Goal: Task Accomplishment & Management: Manage account settings

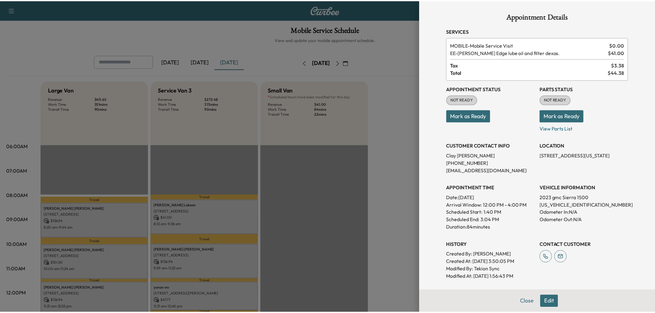
scroll to position [103, 0]
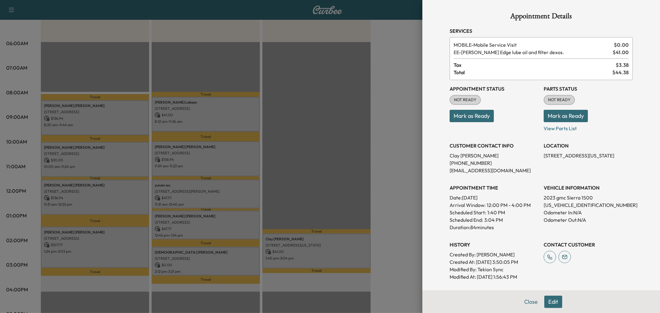
click at [373, 130] on div at bounding box center [330, 156] width 660 height 313
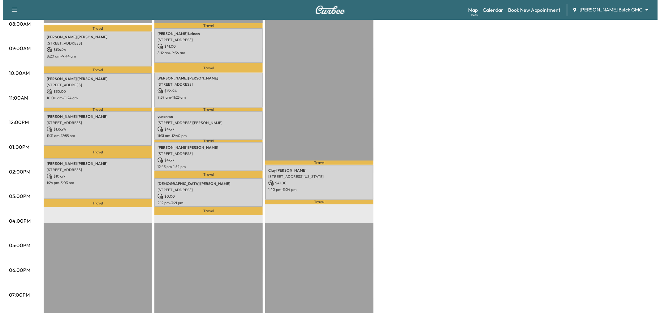
scroll to position [137, 0]
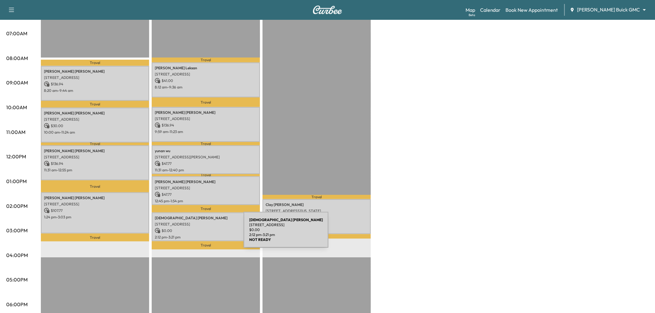
click at [197, 235] on p "2:12 pm - 3:21 pm" at bounding box center [206, 237] width 102 height 5
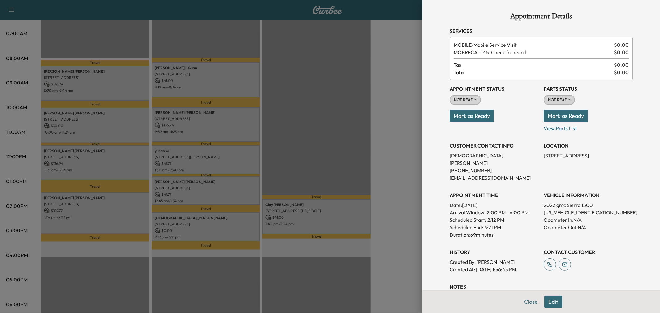
click at [197, 234] on div at bounding box center [330, 156] width 660 height 313
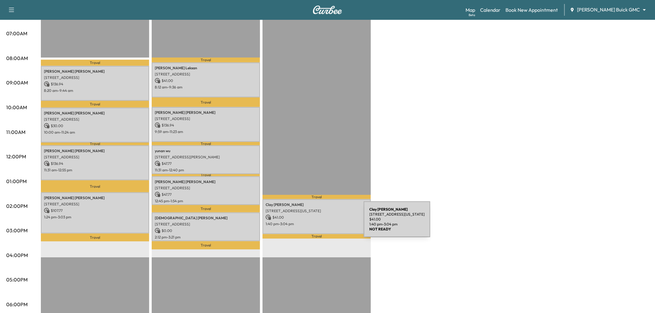
click at [317, 223] on p "1:40 pm - 3:04 pm" at bounding box center [316, 224] width 102 height 5
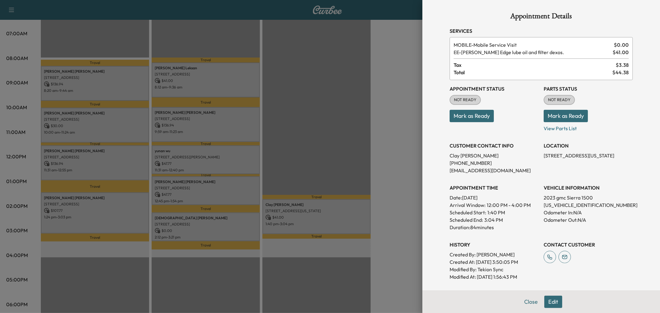
click at [317, 223] on div at bounding box center [330, 156] width 660 height 313
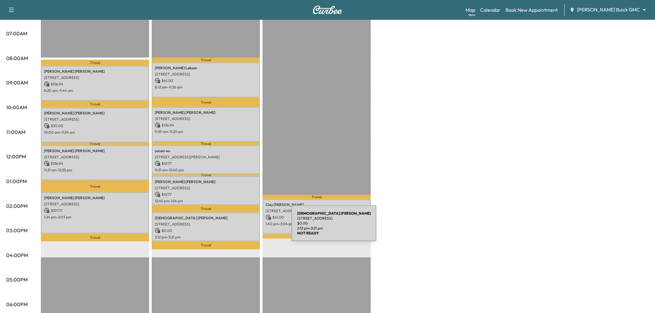
click at [245, 228] on p "$ 0.00" at bounding box center [206, 231] width 102 height 6
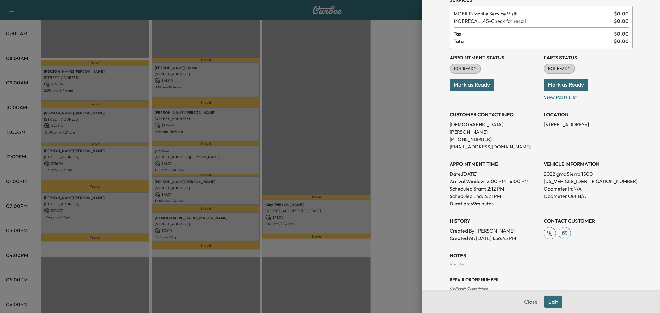
scroll to position [0, 0]
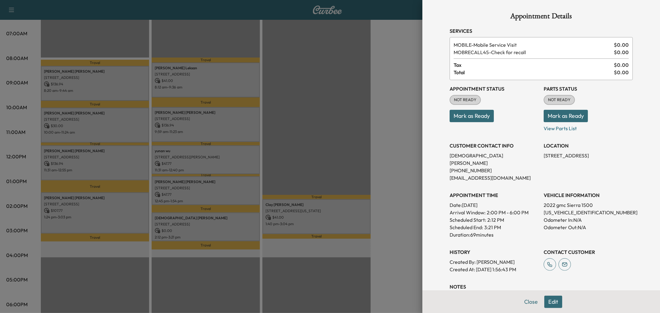
click at [228, 231] on div at bounding box center [330, 156] width 660 height 313
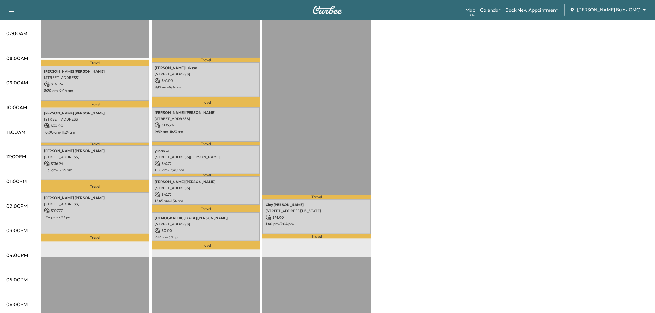
click at [327, 136] on div "Travel Clay Holcomb 3501 Virginia Drive, Plano, TX 75093, US $ 41.00 1:40 pm - …" at bounding box center [316, 208] width 108 height 400
click at [240, 235] on p "2:12 pm - 3:21 pm" at bounding box center [206, 237] width 102 height 5
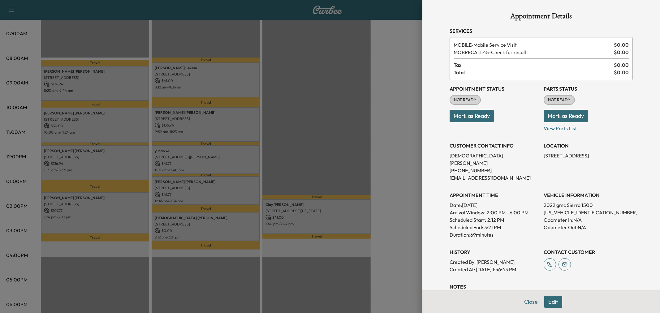
click at [553, 301] on button "Edit" at bounding box center [553, 302] width 18 height 12
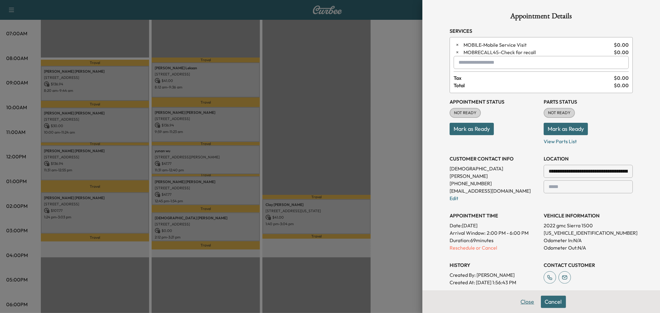
click at [518, 303] on button "Close" at bounding box center [528, 302] width 22 height 12
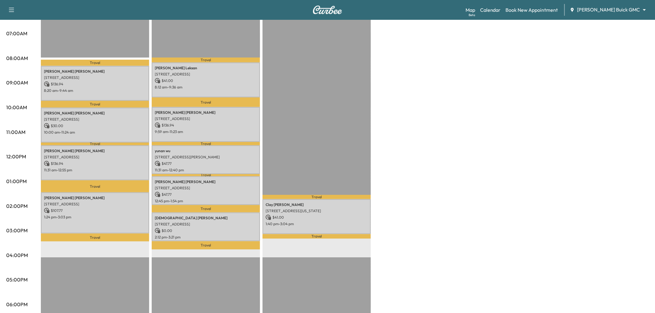
click at [409, 177] on div "Large Van Revenue $ 411.65 Work Time 351 mins Transit Time 90 mins Travel Grego…" at bounding box center [345, 175] width 608 height 464
click at [114, 216] on p "1:24 pm - 3:03 pm" at bounding box center [95, 217] width 102 height 5
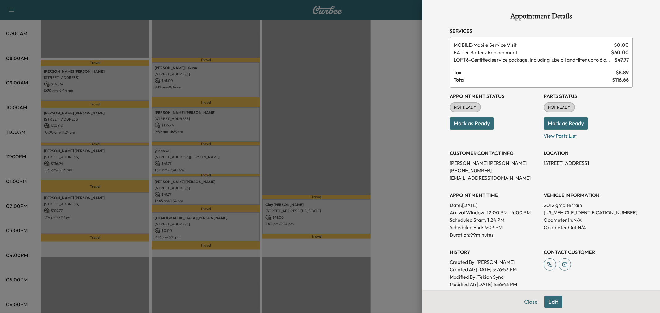
click at [95, 164] on div at bounding box center [330, 156] width 660 height 313
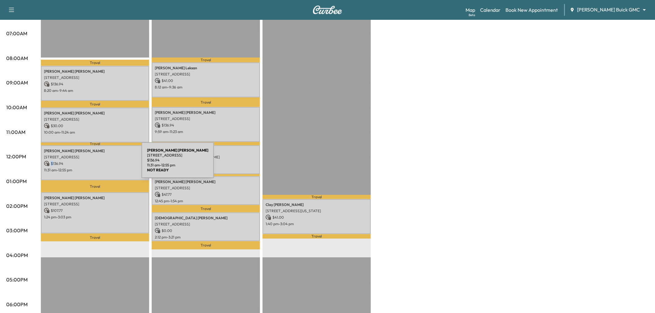
click at [95, 164] on p "$ 136.94" at bounding box center [95, 164] width 102 height 6
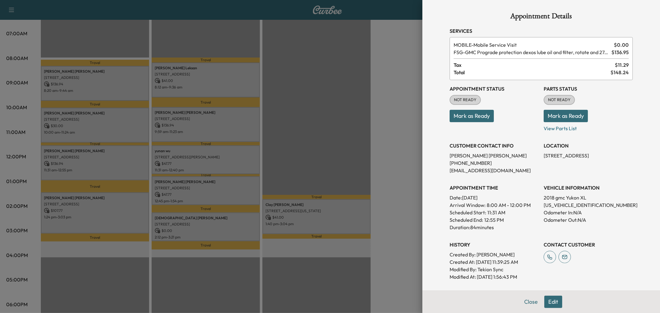
click at [107, 133] on div at bounding box center [330, 156] width 660 height 313
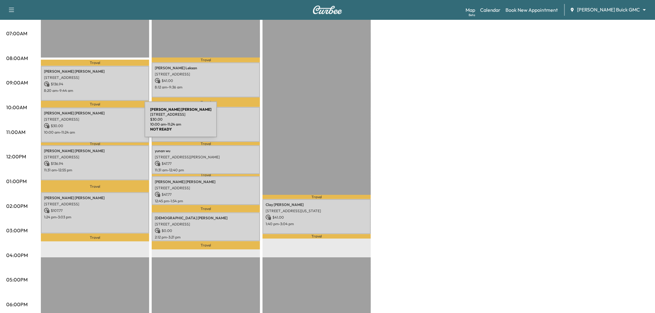
click at [98, 125] on p "$ 30.00" at bounding box center [95, 126] width 102 height 6
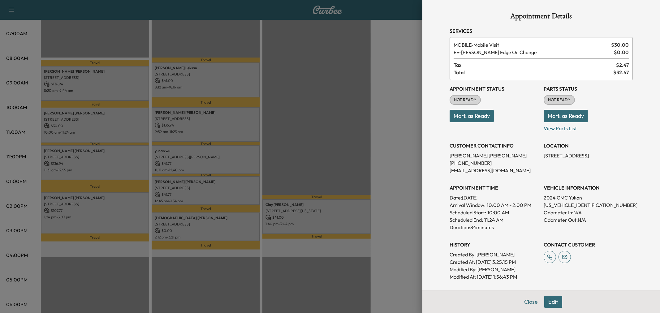
click at [109, 91] on div at bounding box center [330, 156] width 660 height 313
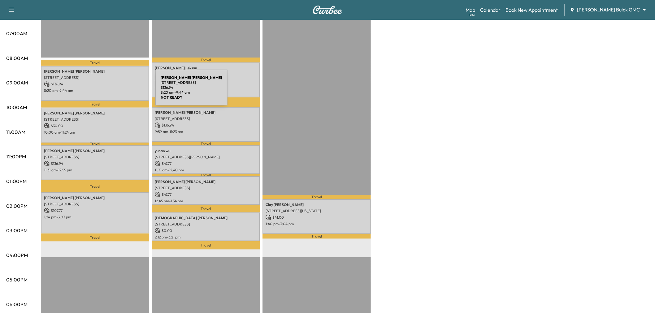
click at [109, 91] on p "8:20 am - 9:44 am" at bounding box center [95, 90] width 102 height 5
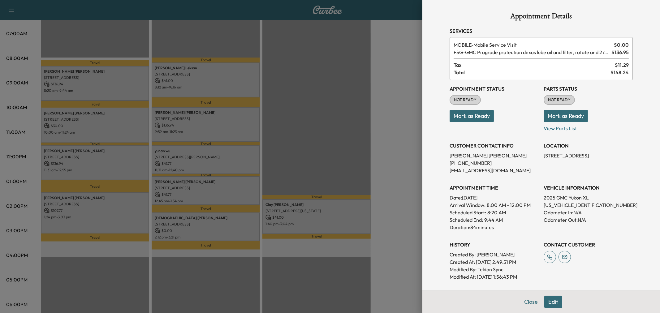
click at [110, 94] on div at bounding box center [330, 156] width 660 height 313
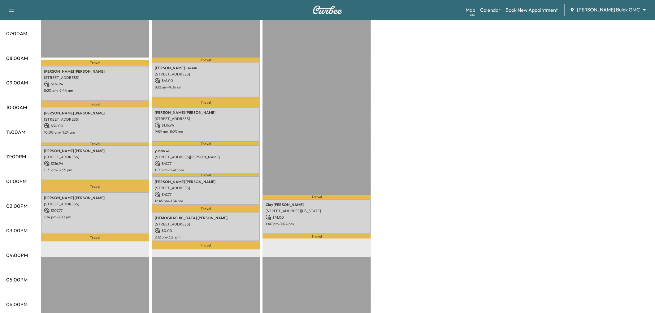
click at [304, 238] on div "Travel Clay Holcomb 3501 Virginia Drive, Plano, TX 75093, US $ 41.00 1:40 pm - …" at bounding box center [316, 208] width 108 height 400
click at [309, 227] on div "Clay Holcomb 3501 Virginia Drive, Plano, TX 75093, US $ 41.00 1:40 pm - 3:04 pm" at bounding box center [316, 216] width 108 height 35
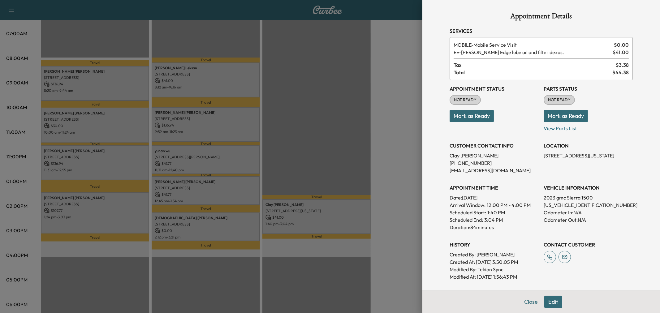
click at [311, 225] on div at bounding box center [330, 156] width 660 height 313
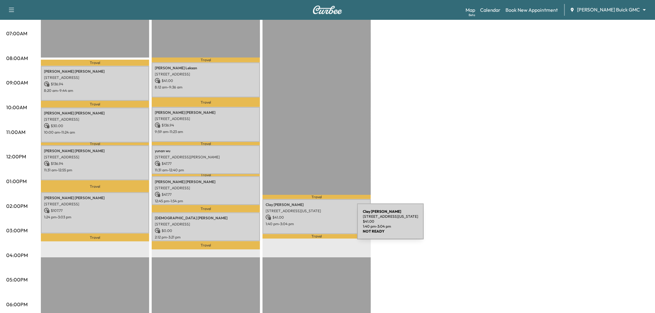
click at [311, 225] on div "Clay Holcomb 3501 Virginia Drive, Plano, TX 75093, US $ 41.00 1:40 pm - 3:04 pm" at bounding box center [316, 216] width 108 height 35
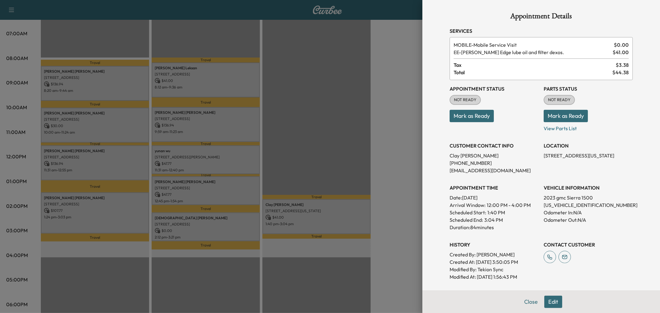
click at [308, 225] on div at bounding box center [330, 156] width 660 height 313
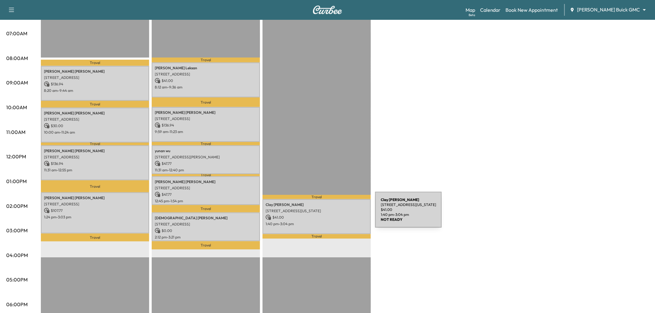
click at [329, 215] on p "$ 41.00" at bounding box center [316, 218] width 102 height 6
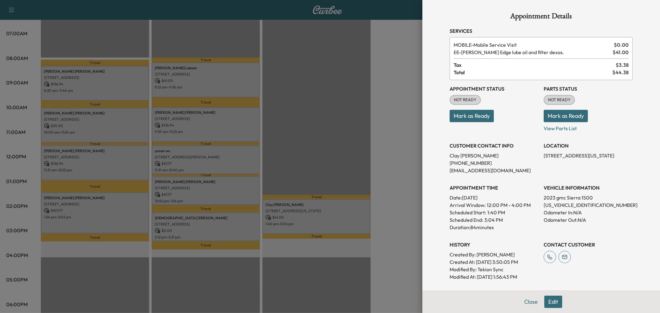
click at [389, 169] on div at bounding box center [330, 156] width 660 height 313
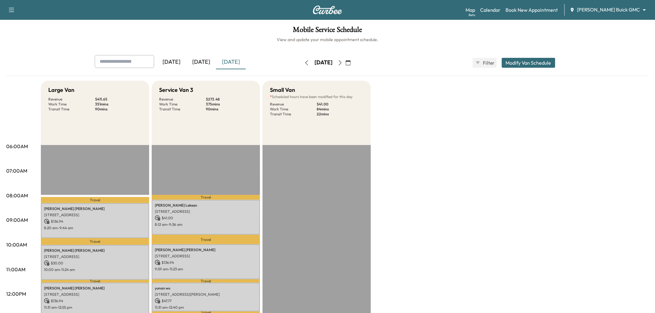
click at [524, 67] on button "Modify Van Schedule" at bounding box center [529, 63] width 54 height 10
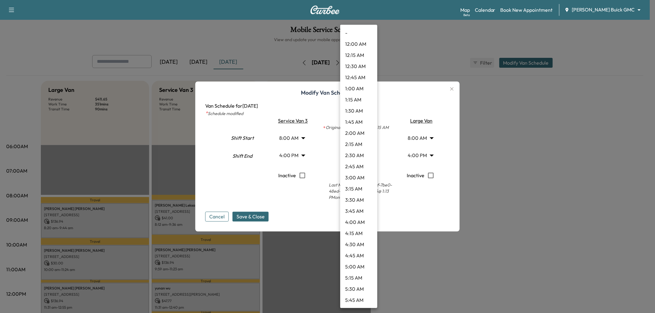
click at [359, 140] on body "Support Log Out Map Beta Calendar Book New Appointment Ewing Buick GMC ********…" at bounding box center [327, 156] width 655 height 313
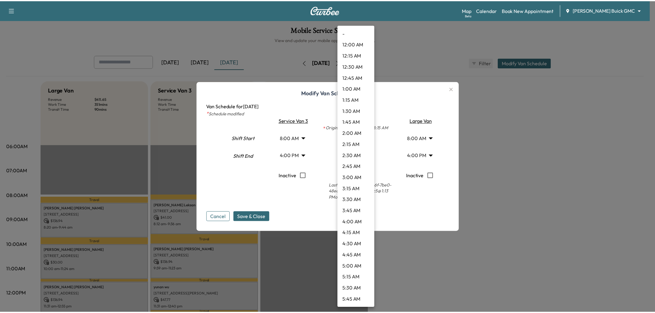
scroll to position [479, 0]
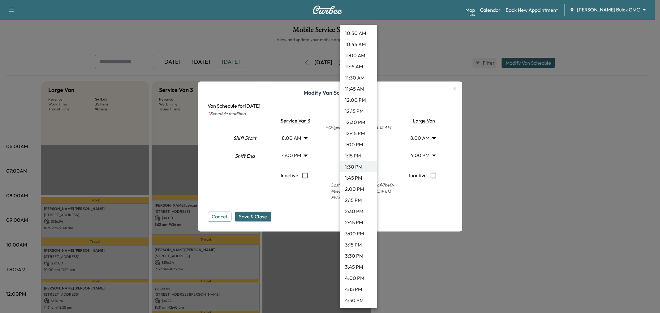
click at [358, 143] on li "1:00 PM" at bounding box center [358, 144] width 37 height 11
type input "**"
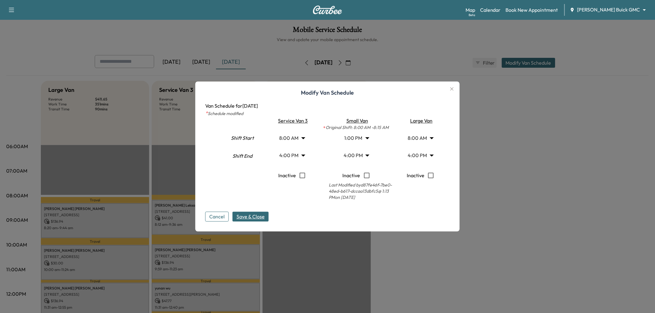
click at [260, 214] on span "Save & Close" at bounding box center [250, 216] width 28 height 7
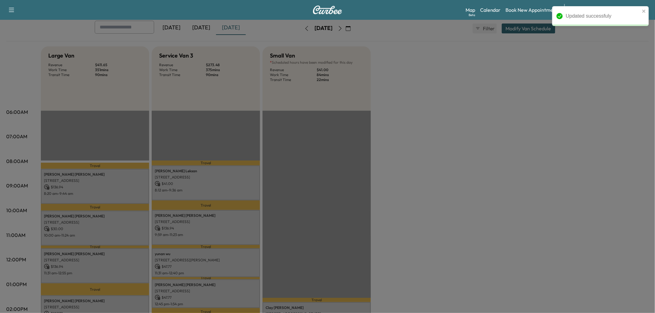
scroll to position [103, 0]
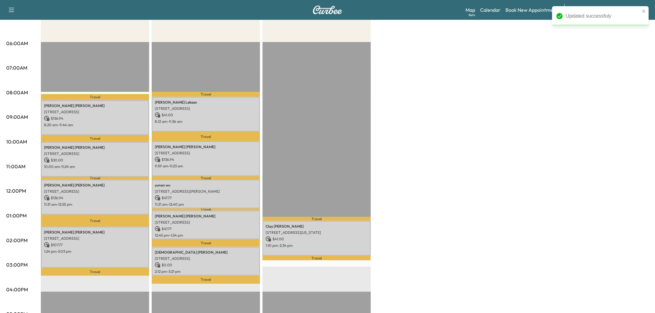
click at [429, 236] on div "Large Van Revenue $ 411.65 Work Time 351 mins Transit Time 90 mins Travel Grego…" at bounding box center [345, 210] width 608 height 464
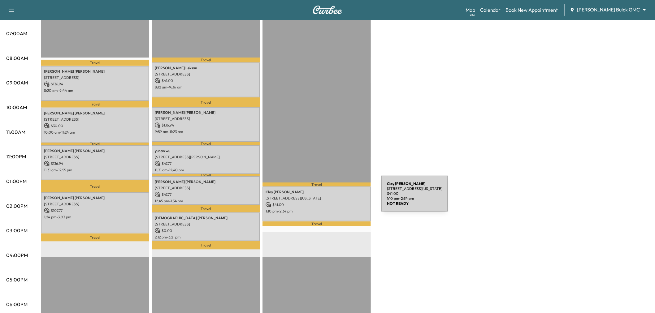
click at [335, 197] on p "3501 Virginia Drive, Plano, TX 75093, US" at bounding box center [316, 198] width 102 height 5
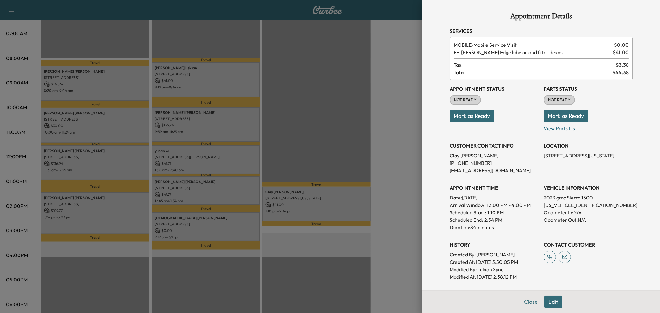
click at [335, 197] on div at bounding box center [330, 156] width 660 height 313
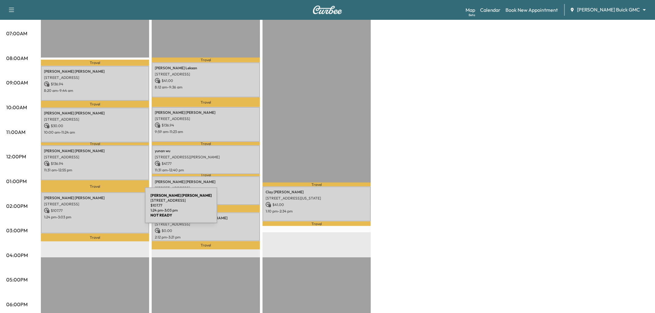
click at [98, 209] on p "$ 107.77" at bounding box center [95, 211] width 102 height 6
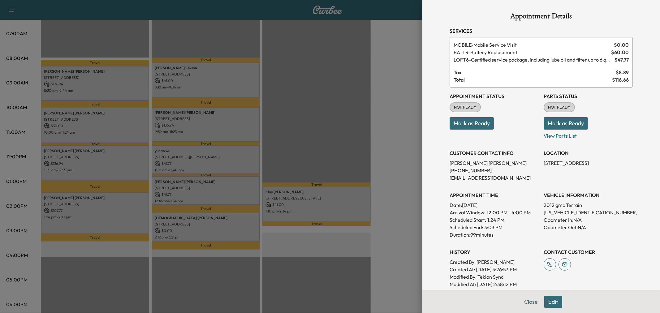
click at [98, 209] on div at bounding box center [330, 156] width 660 height 313
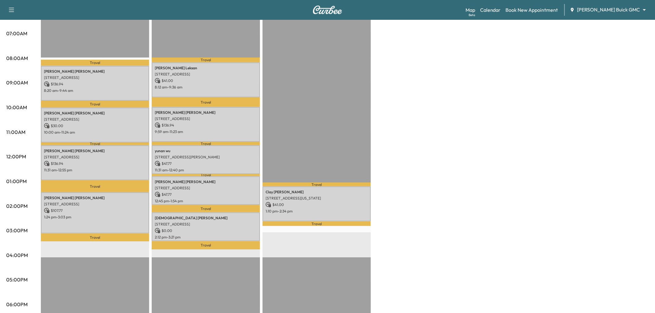
click at [508, 157] on div "Large Van Revenue $ 411.65 Work Time 351 mins Transit Time 90 mins Travel Grego…" at bounding box center [345, 175] width 608 height 464
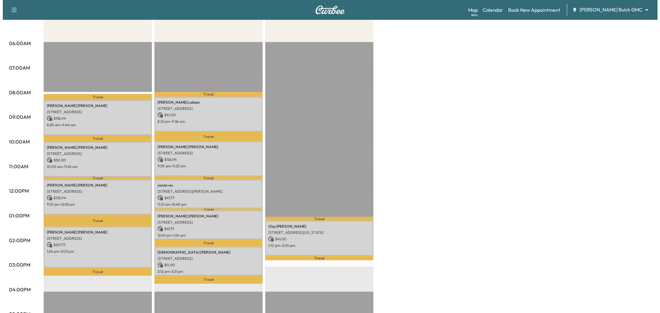
scroll to position [34, 0]
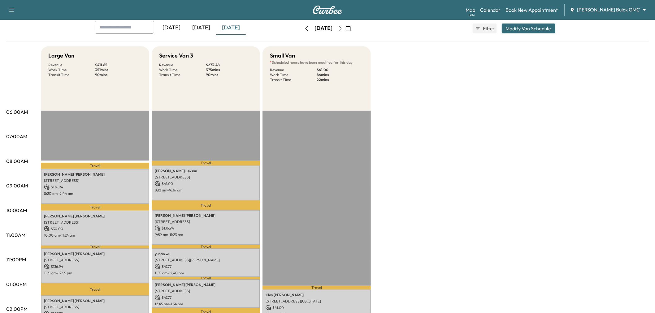
click at [543, 29] on button "Modify Van Schedule" at bounding box center [529, 29] width 54 height 10
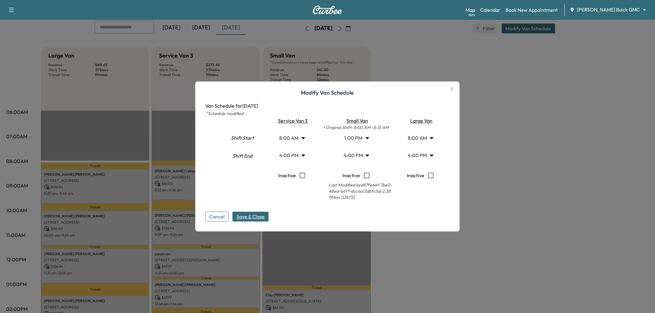
click at [355, 153] on body "Support Log Out Map Beta Calendar Book New Appointment Ewing Buick GMC ********…" at bounding box center [327, 122] width 655 height 313
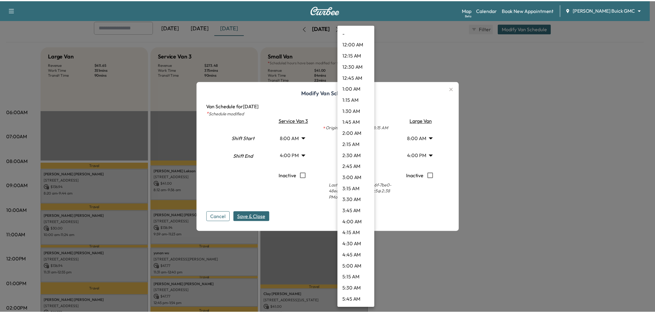
scroll to position [590, 0]
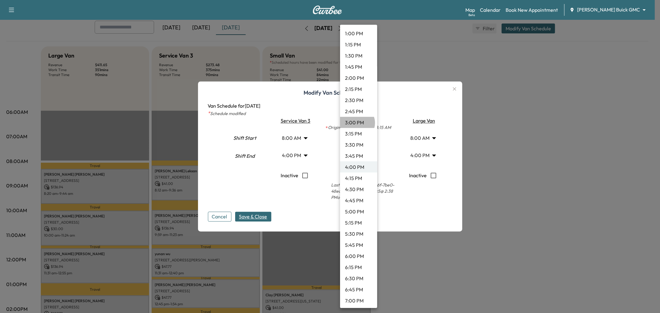
click at [357, 123] on li "3:00 PM" at bounding box center [358, 122] width 37 height 11
type input "**"
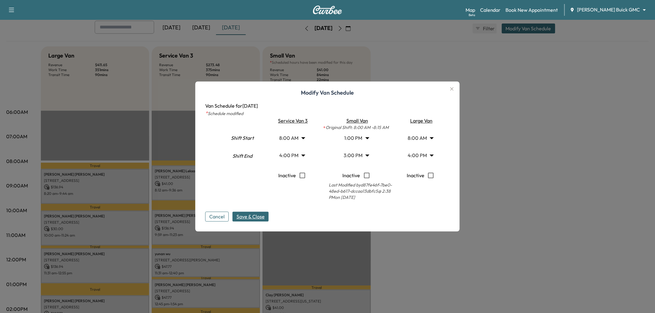
click at [250, 218] on span "Save & Close" at bounding box center [250, 216] width 28 height 7
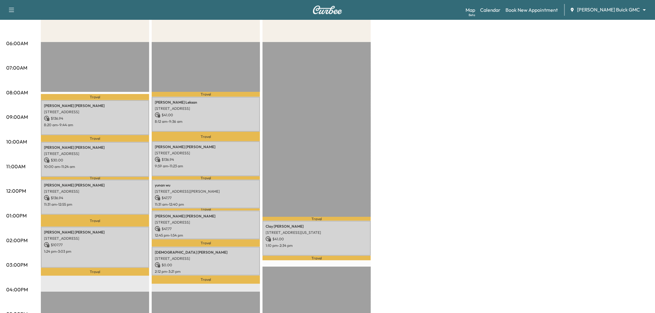
scroll to position [0, 0]
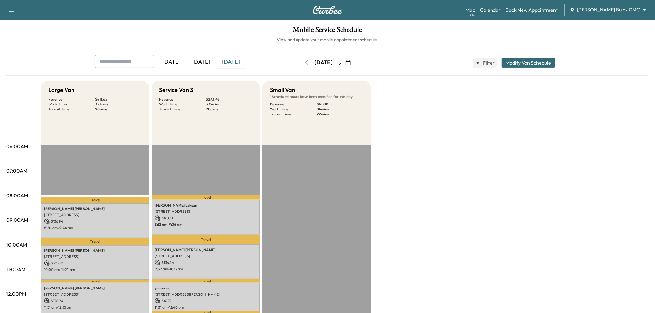
click at [304, 63] on icon "button" at bounding box center [306, 62] width 5 height 5
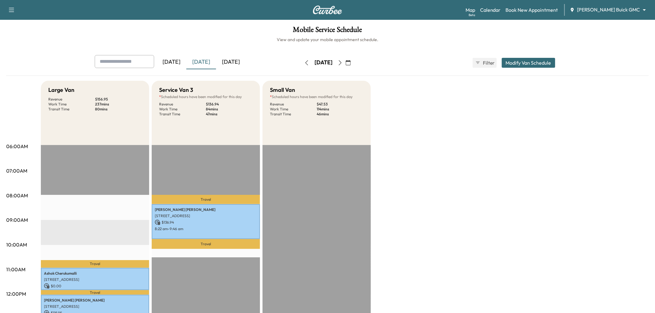
click at [301, 63] on button "button" at bounding box center [306, 63] width 11 height 10
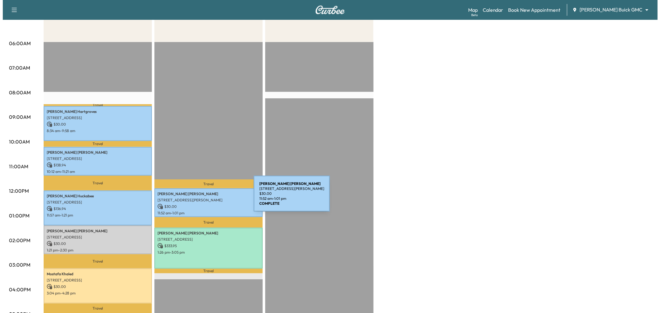
scroll to position [137, 0]
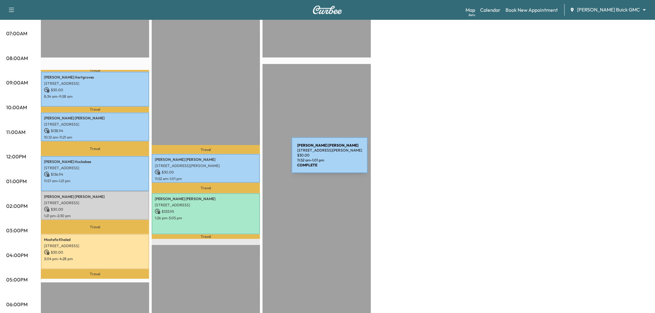
click at [245, 159] on p "Douglas Barnett" at bounding box center [206, 159] width 102 height 5
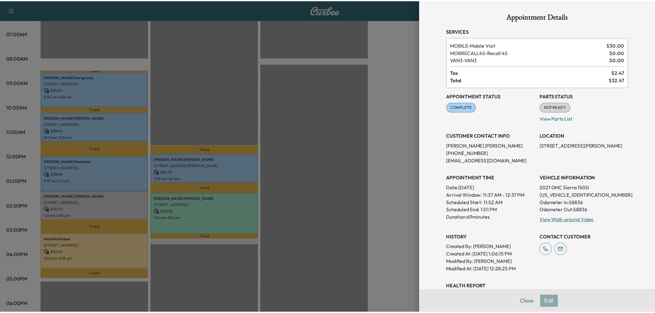
scroll to position [69, 0]
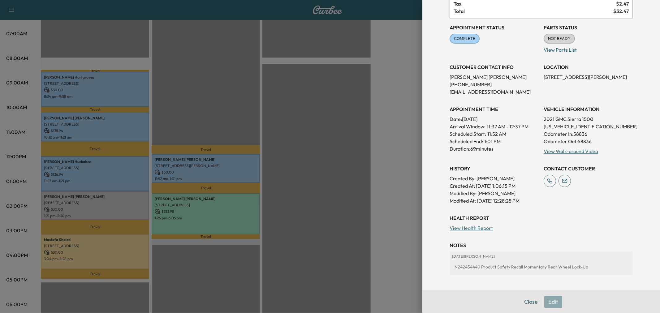
click at [262, 260] on div at bounding box center [330, 156] width 660 height 313
